Goal: Task Accomplishment & Management: Use online tool/utility

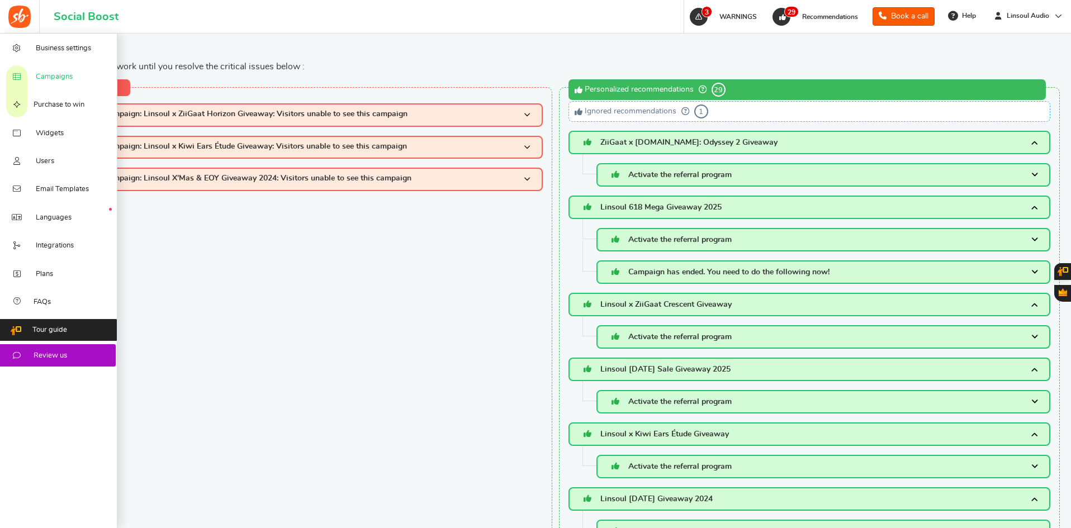
click at [49, 81] on span "Campaigns" at bounding box center [54, 77] width 37 height 10
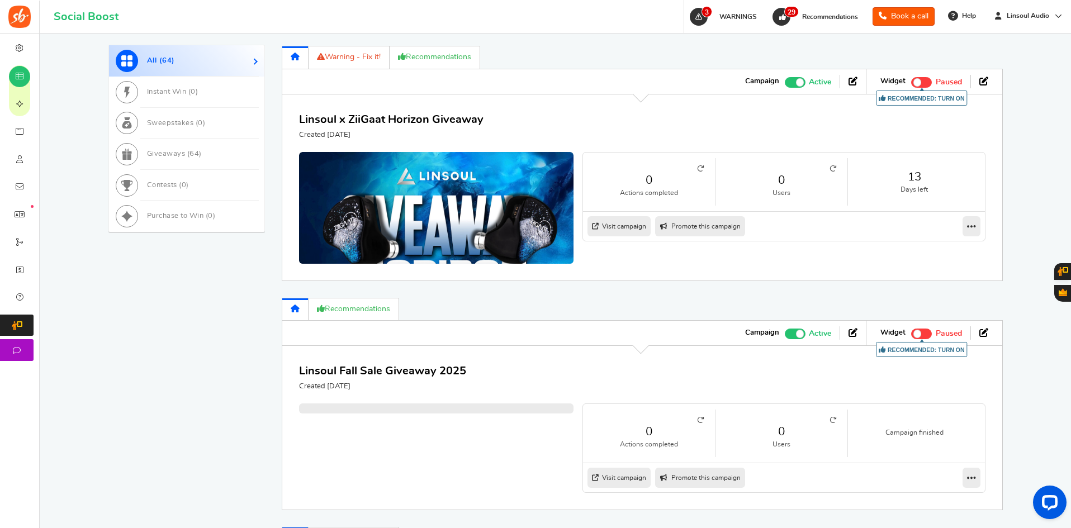
scroll to position [613, 0]
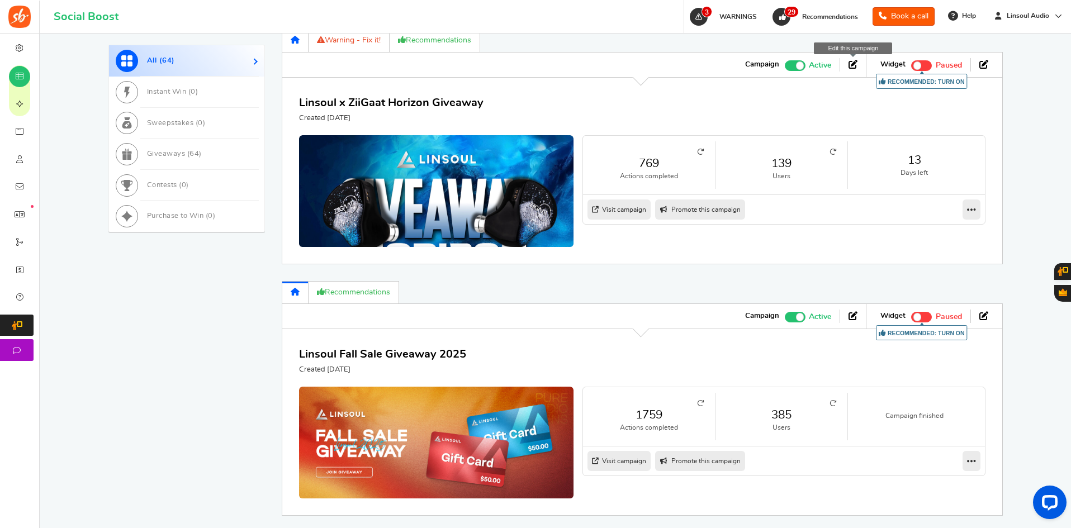
click at [853, 65] on icon at bounding box center [852, 64] width 9 height 9
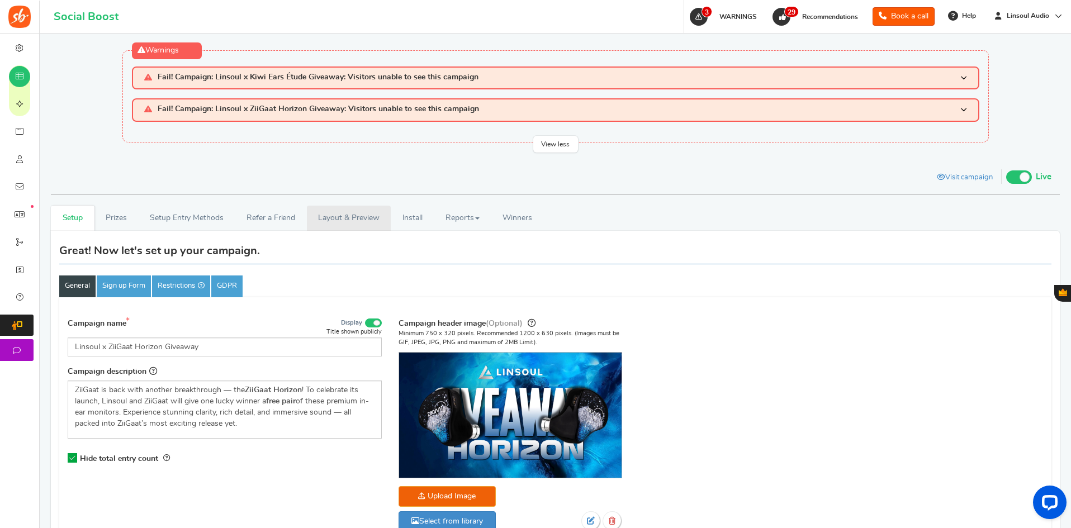
click at [367, 219] on link "Layout & Preview" at bounding box center [349, 218] width 84 height 25
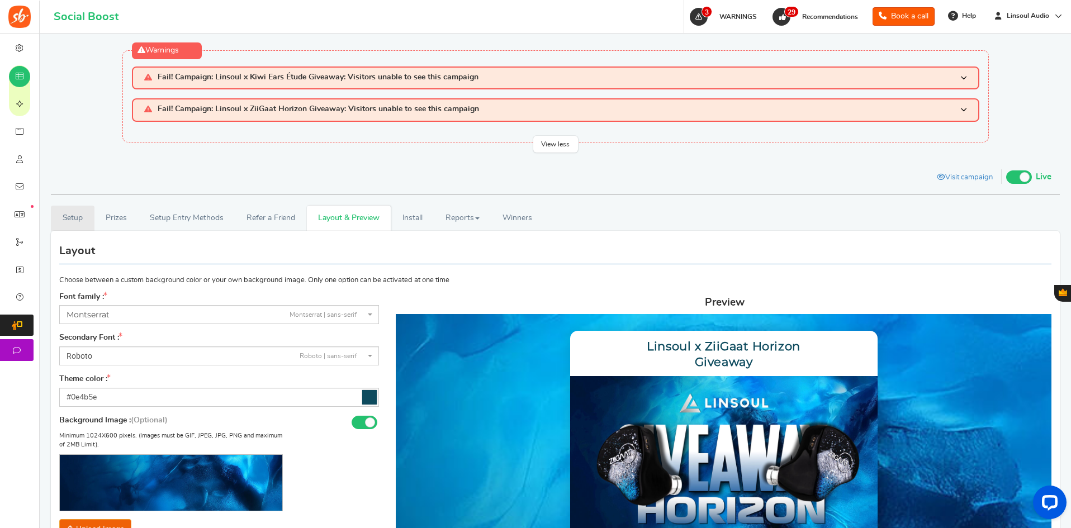
click at [71, 209] on link "Setup" at bounding box center [73, 218] width 44 height 25
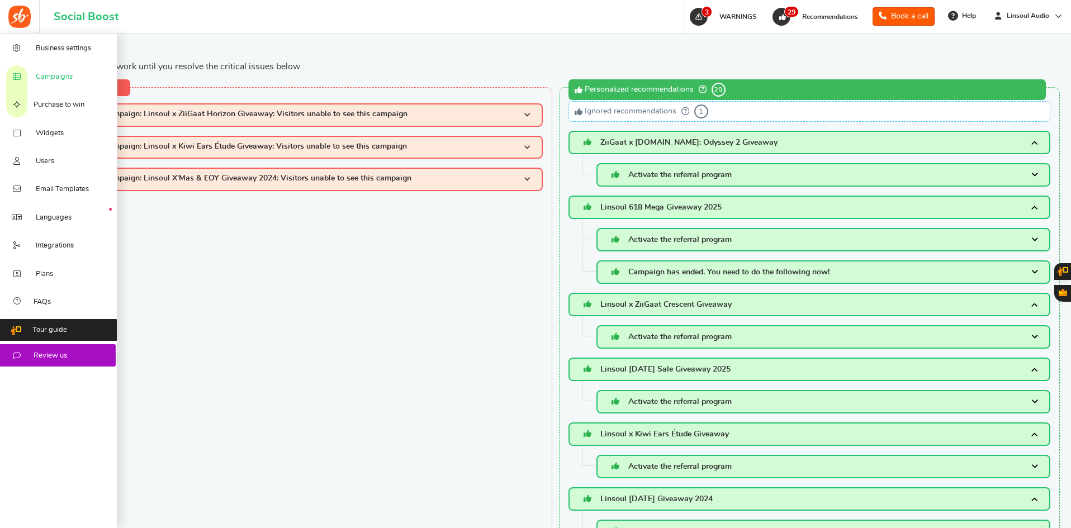
click at [64, 74] on span "Campaigns" at bounding box center [54, 77] width 37 height 10
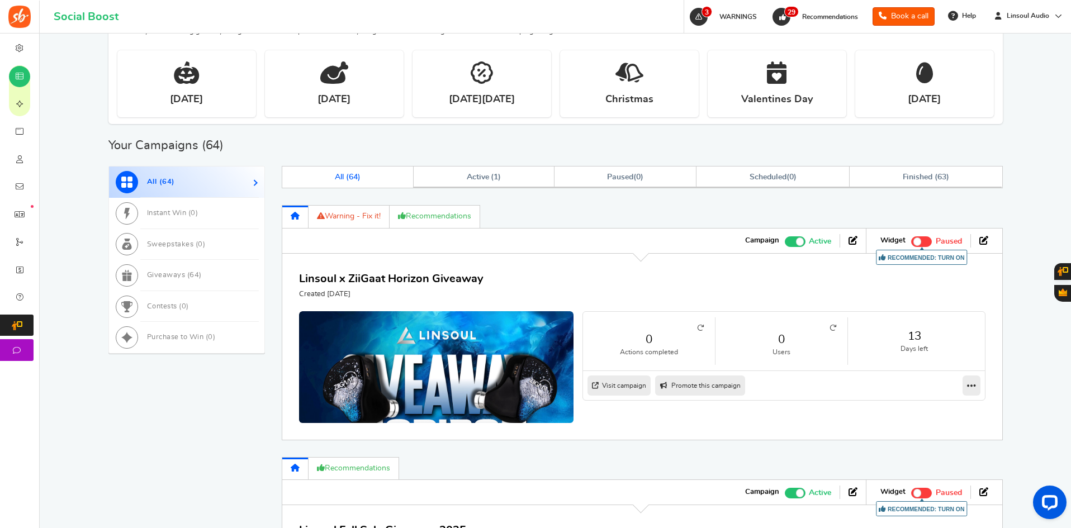
scroll to position [482, 0]
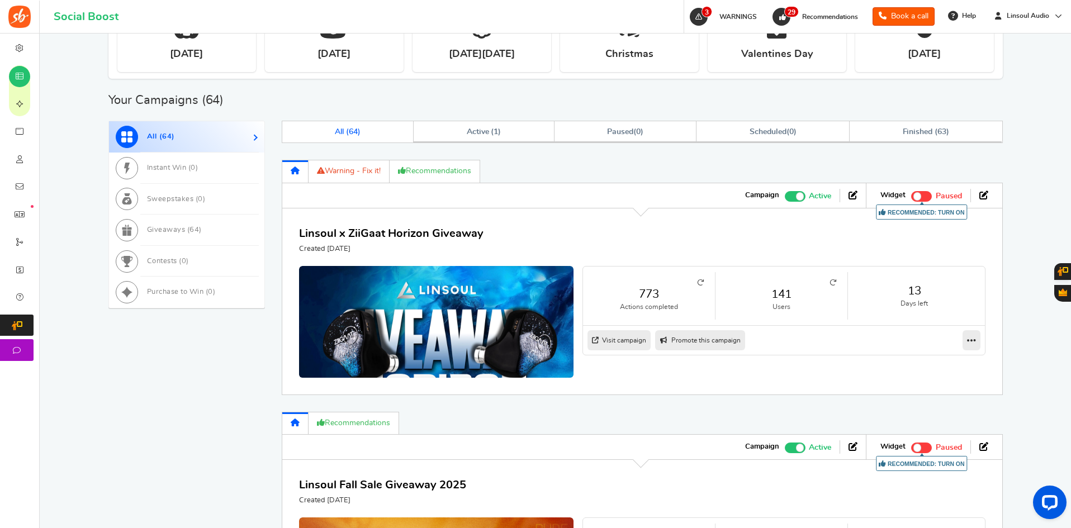
drag, startPoint x: 306, startPoint y: 245, endPoint x: 377, endPoint y: 244, distance: 71.0
click at [377, 244] on p "Created [DATE]" at bounding box center [391, 249] width 184 height 10
click at [345, 243] on div "Linsoul x ZiiGaat Horizon Giveaway Created 1 Day ago" at bounding box center [391, 239] width 184 height 29
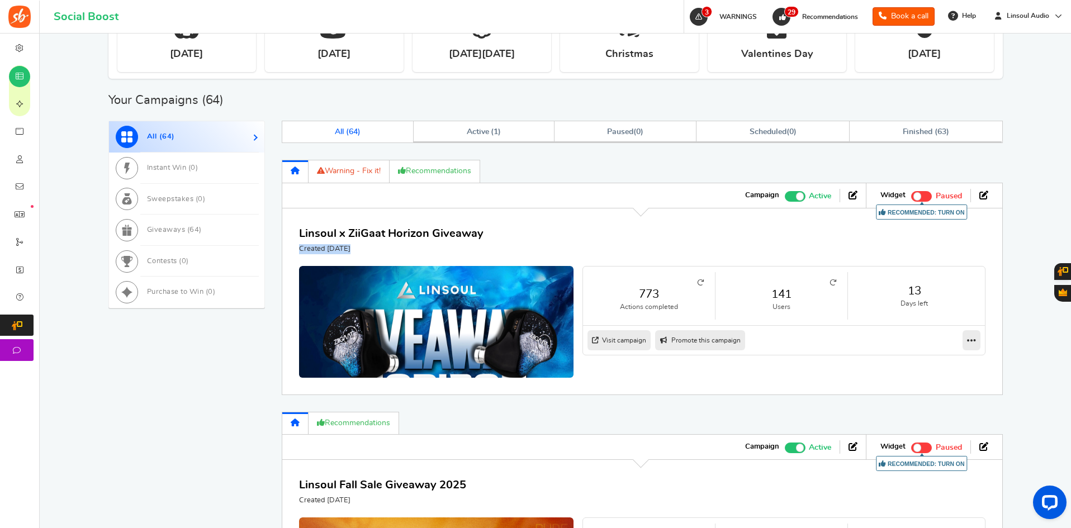
drag, startPoint x: 1070, startPoint y: 154, endPoint x: 1071, endPoint y: 104, distance: 49.7
click at [1032, 99] on div "Want to run giveaways, contests and instant win campaigns? View templates Campa…" at bounding box center [555, 534] width 1009 height 1690
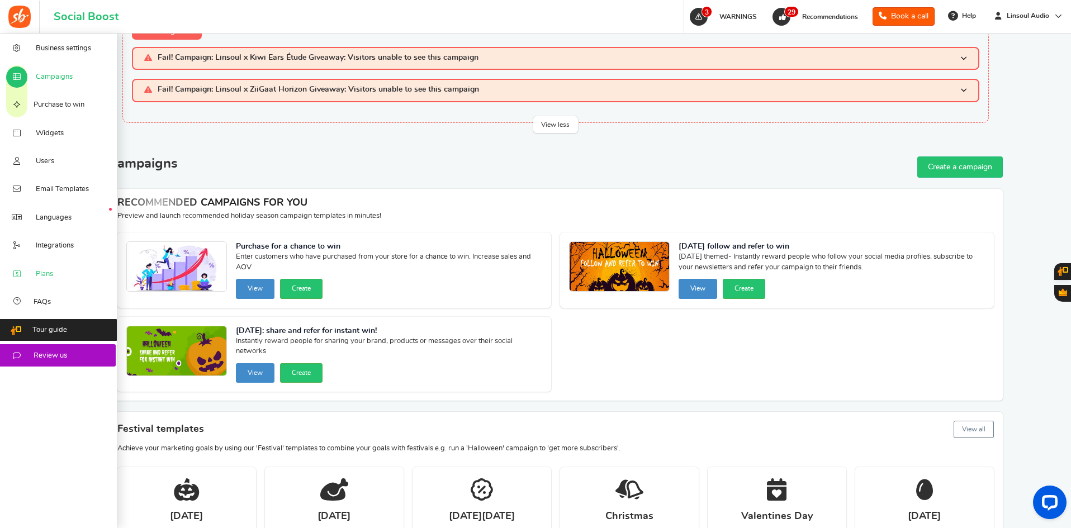
click at [40, 265] on link "Plans" at bounding box center [58, 273] width 117 height 28
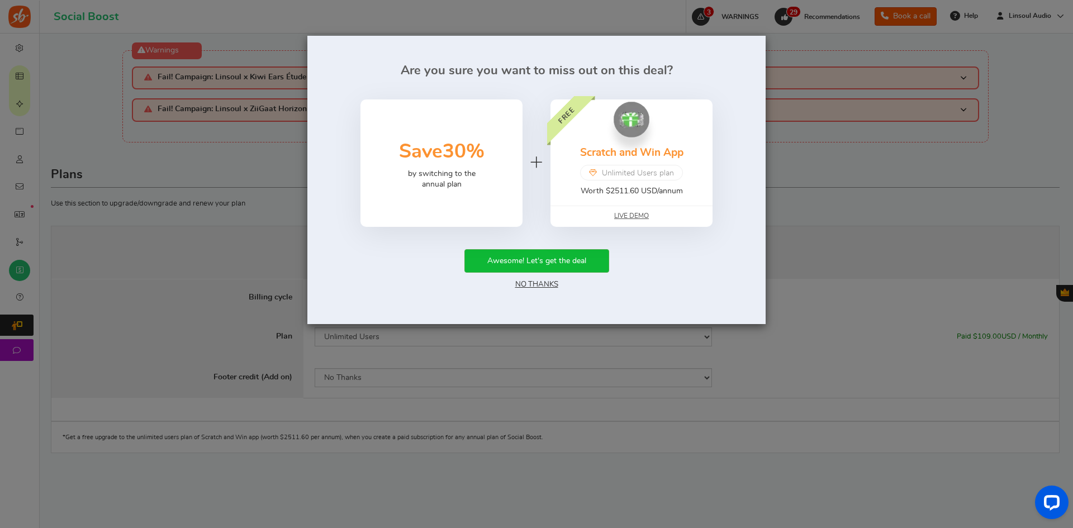
click at [526, 281] on link "No Thanks" at bounding box center [536, 285] width 43 height 8
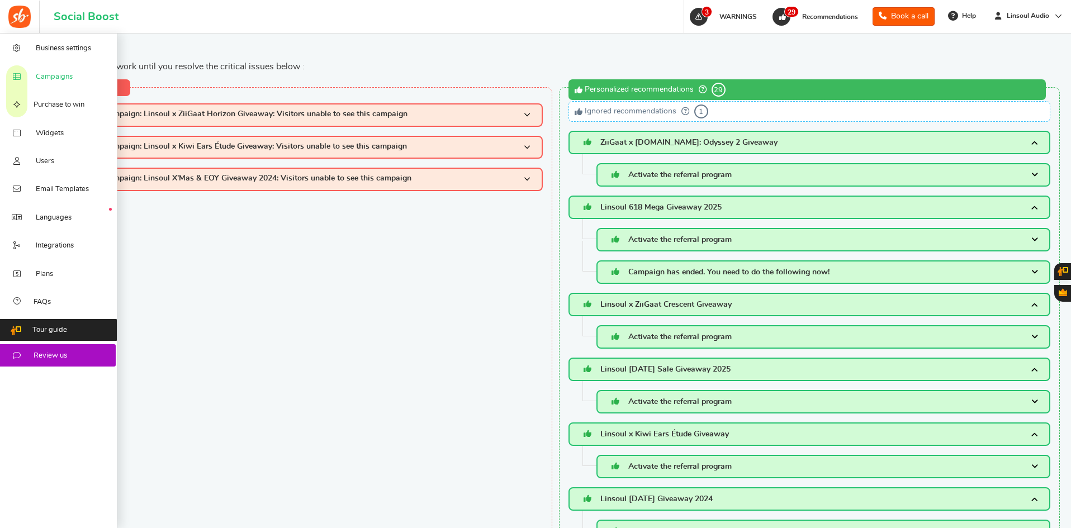
click at [50, 73] on span "Campaigns" at bounding box center [54, 77] width 37 height 10
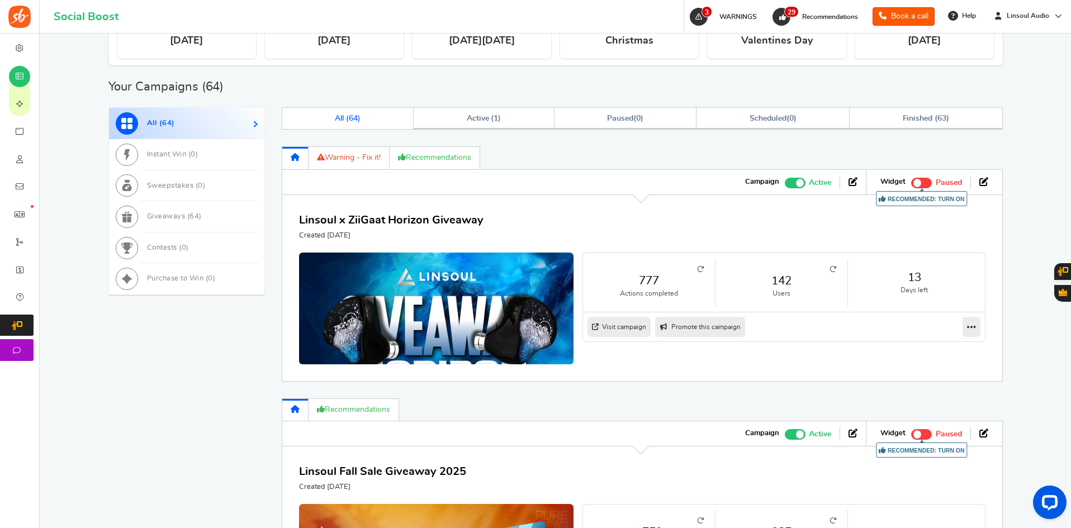
scroll to position [492, 0]
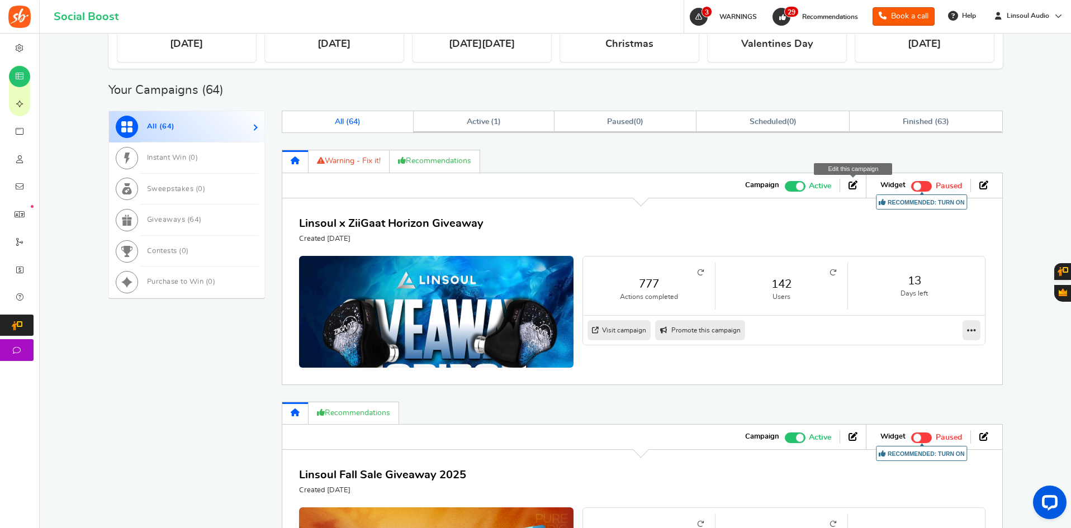
click at [857, 182] on icon at bounding box center [852, 185] width 9 height 9
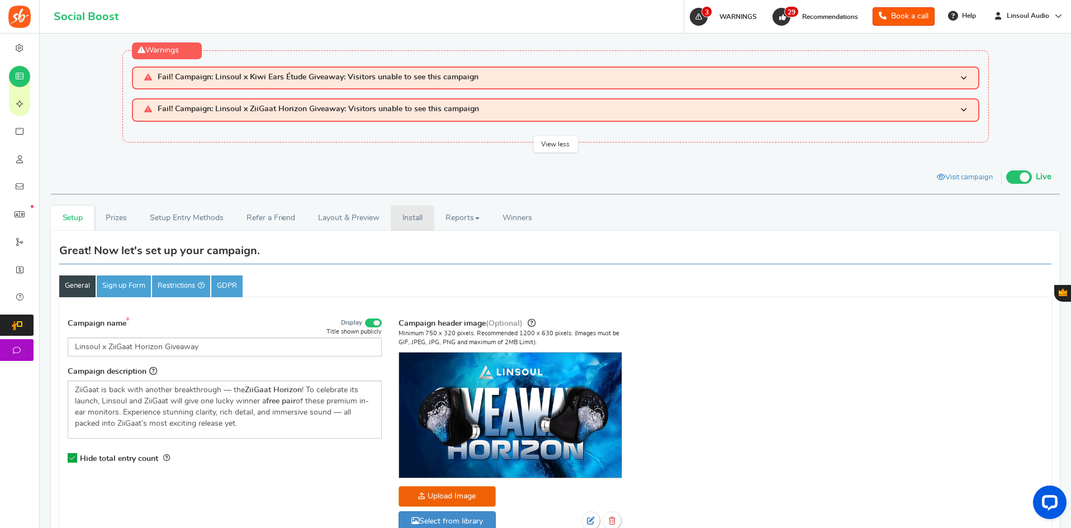
click at [408, 215] on link "Install" at bounding box center [413, 218] width 44 height 25
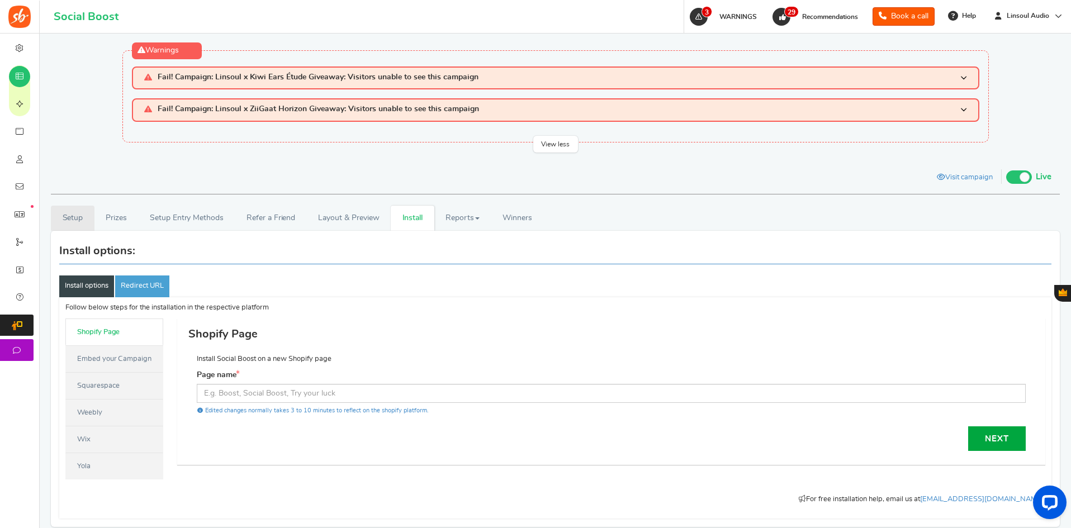
click at [77, 221] on link "Setup" at bounding box center [73, 218] width 44 height 25
